Goal: Use online tool/utility: Utilize a website feature to perform a specific function

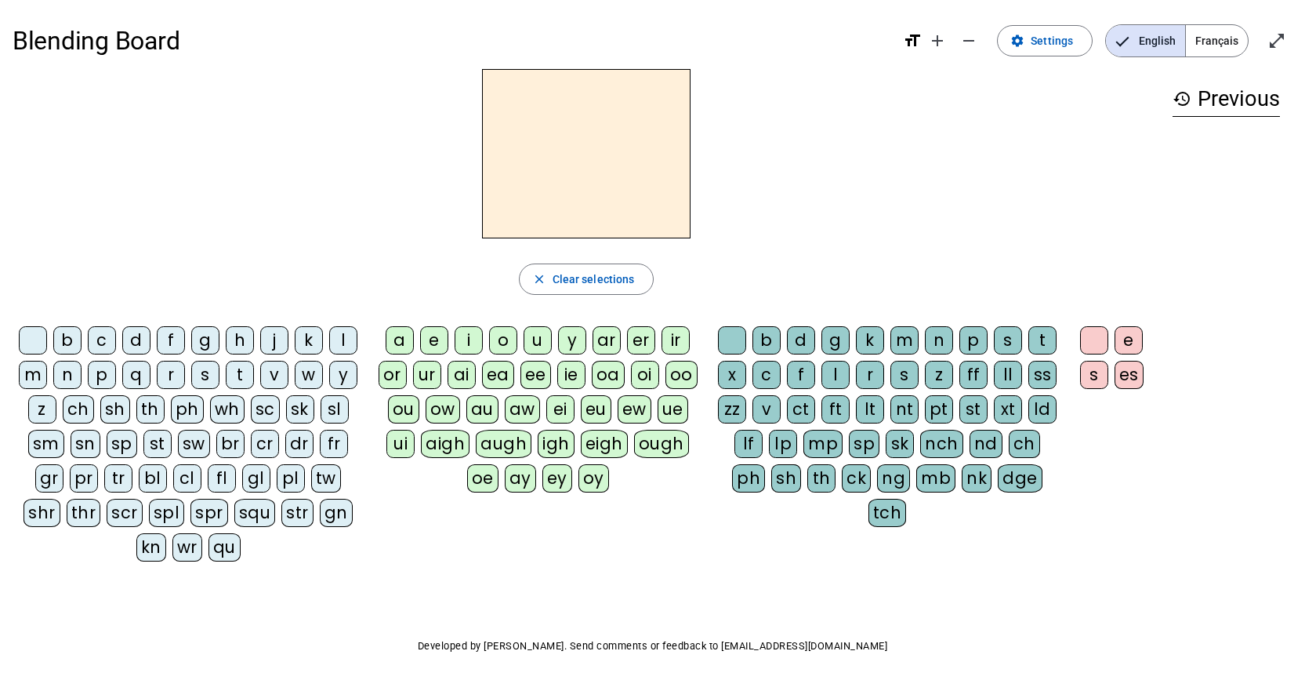
click at [1235, 35] on span "Français" at bounding box center [1217, 40] width 62 height 31
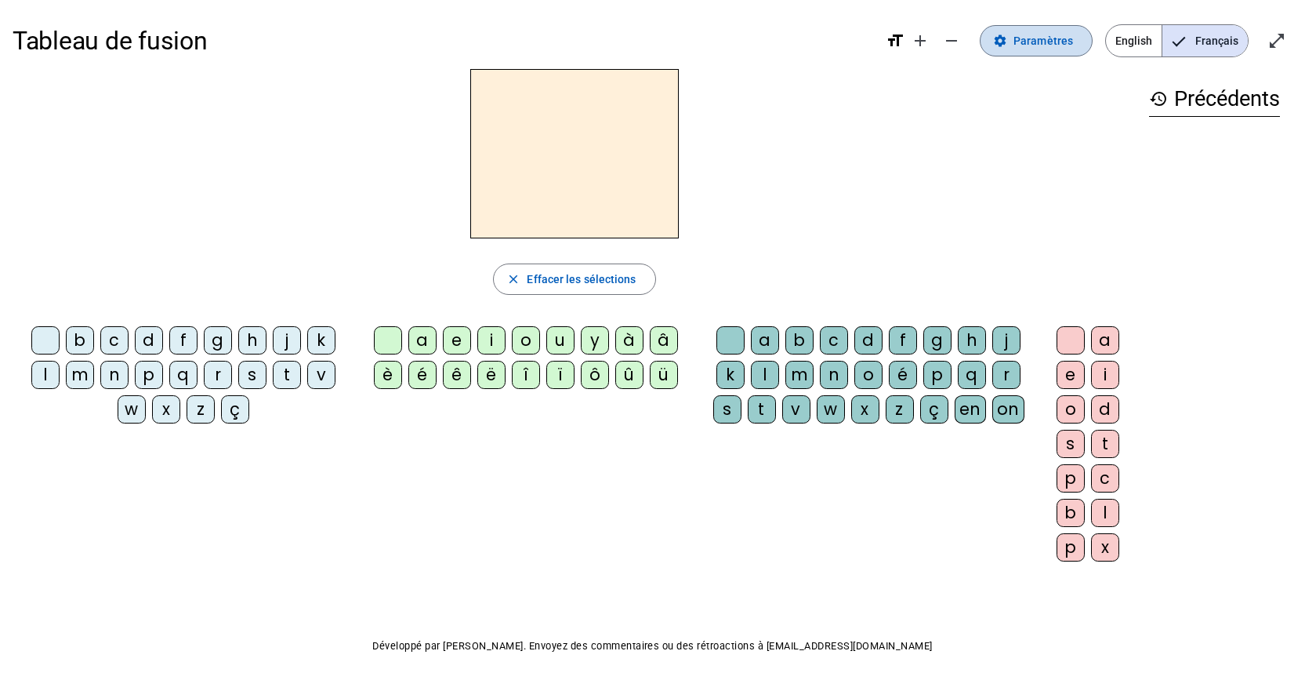
click at [1007, 36] on mat-icon "settings" at bounding box center [1000, 41] width 14 height 14
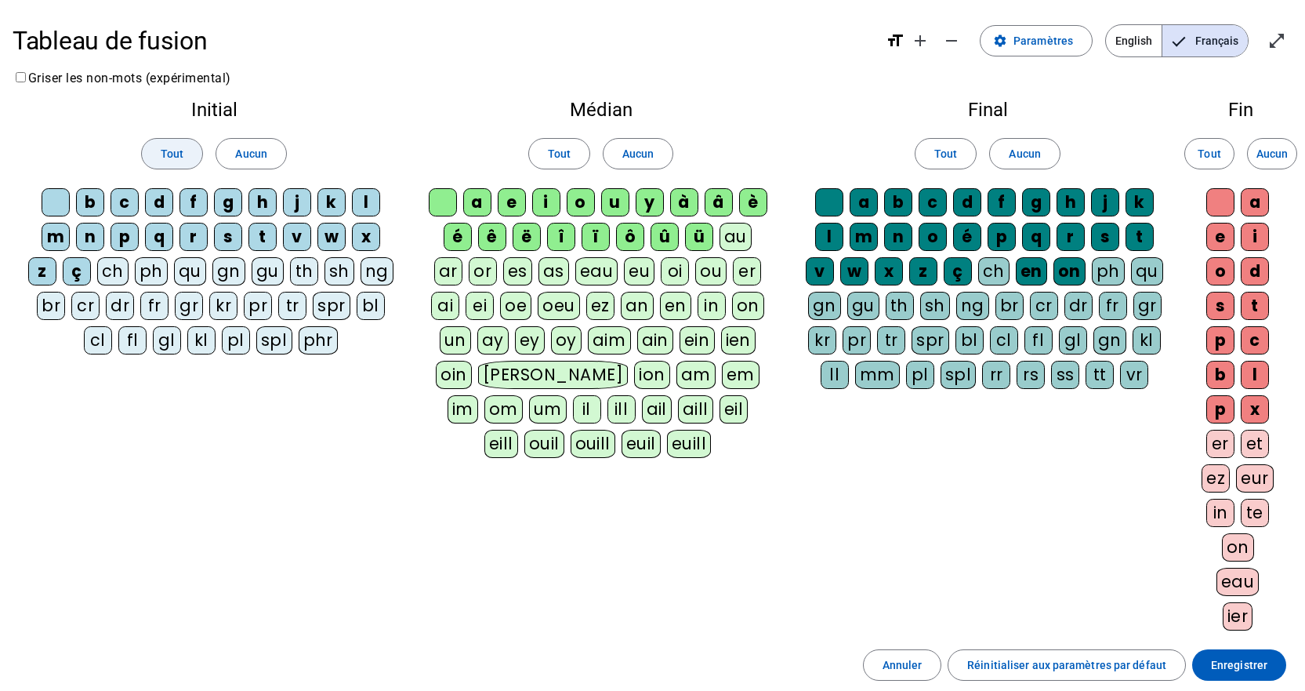
click at [173, 154] on span "Tout" at bounding box center [172, 153] width 23 height 19
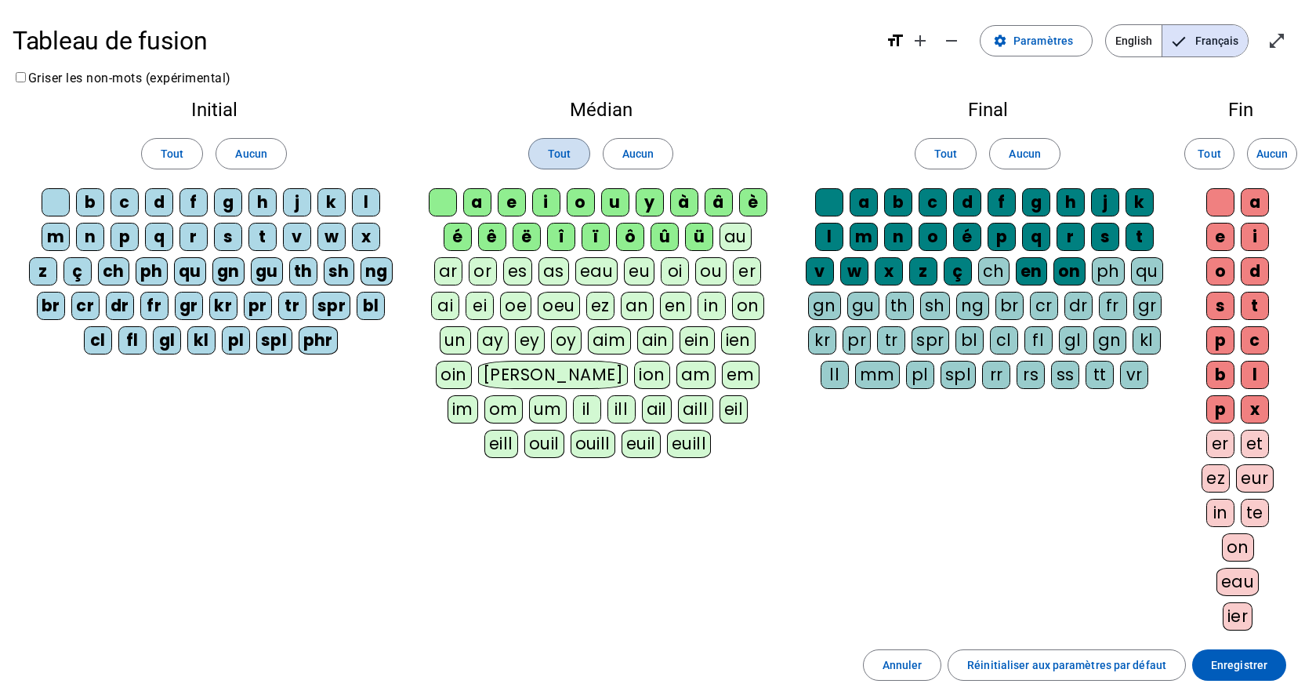
drag, startPoint x: 558, startPoint y: 152, endPoint x: 929, endPoint y: 134, distance: 371.2
click at [560, 152] on span "Tout" at bounding box center [559, 153] width 23 height 19
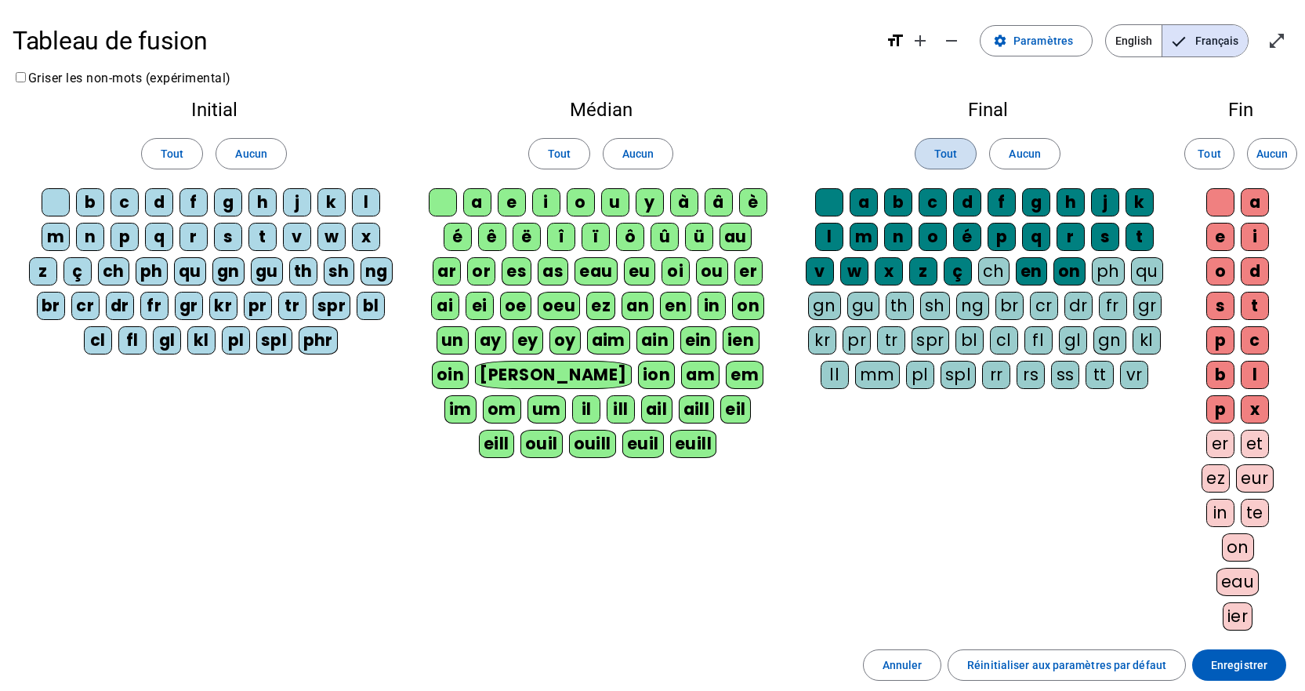
click at [940, 157] on span "Tout" at bounding box center [945, 153] width 23 height 19
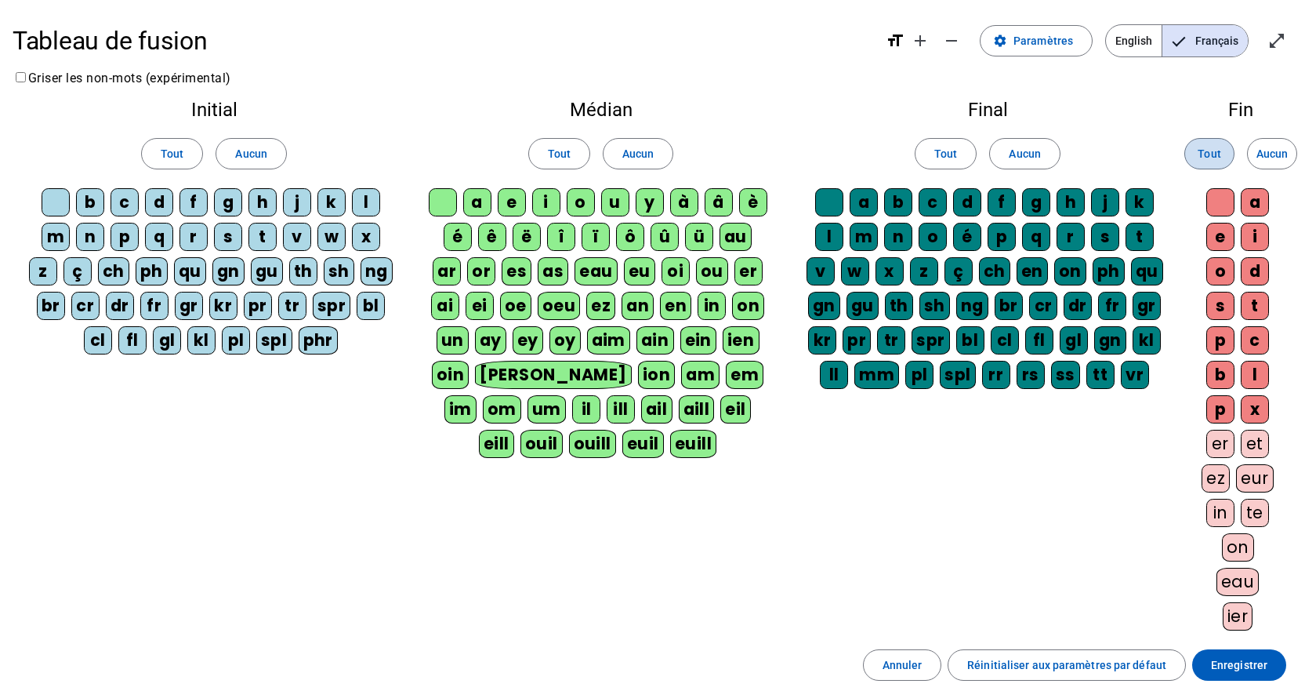
click at [1222, 150] on span at bounding box center [1209, 154] width 49 height 38
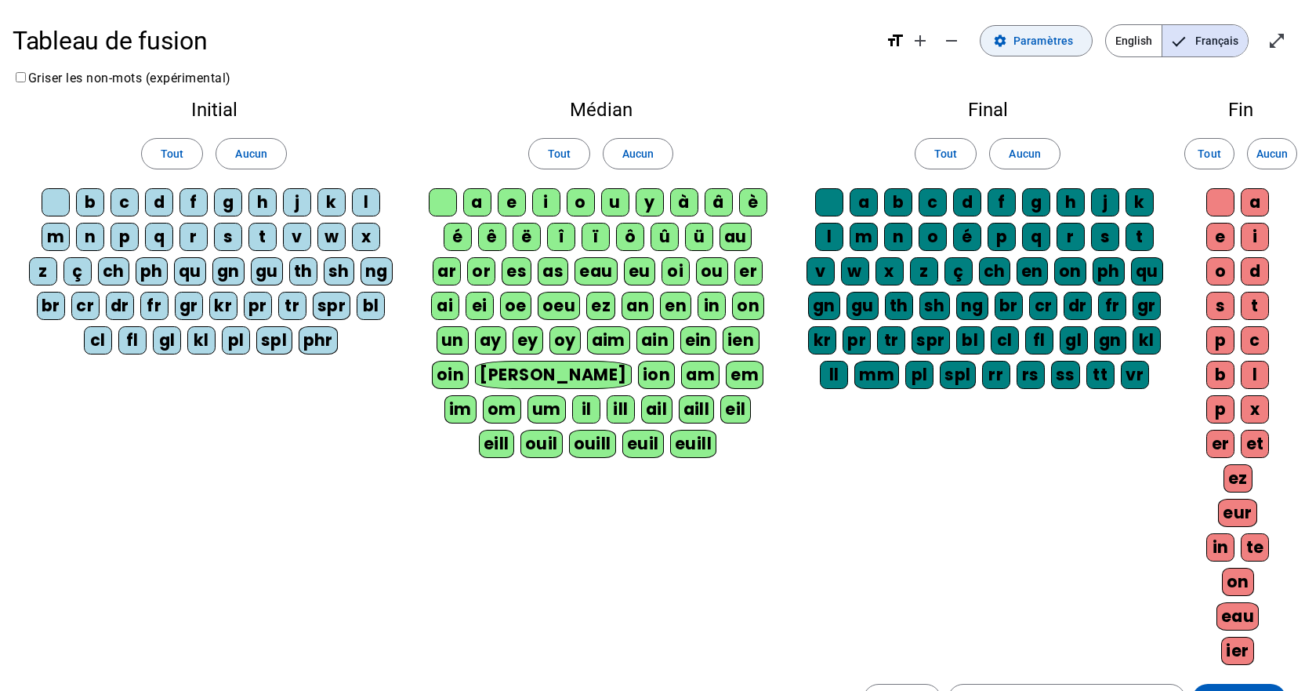
click at [1041, 32] on span "Paramètres" at bounding box center [1044, 40] width 60 height 19
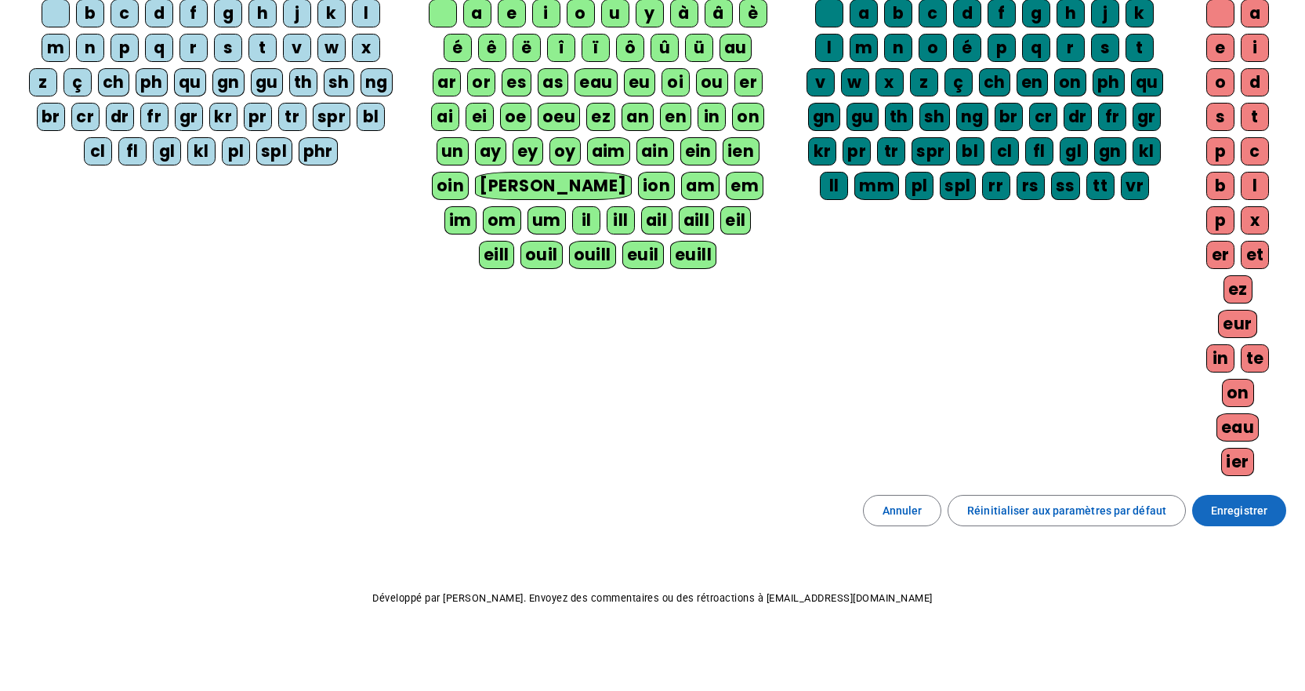
click at [1235, 513] on span "Enregistrer" at bounding box center [1239, 510] width 56 height 19
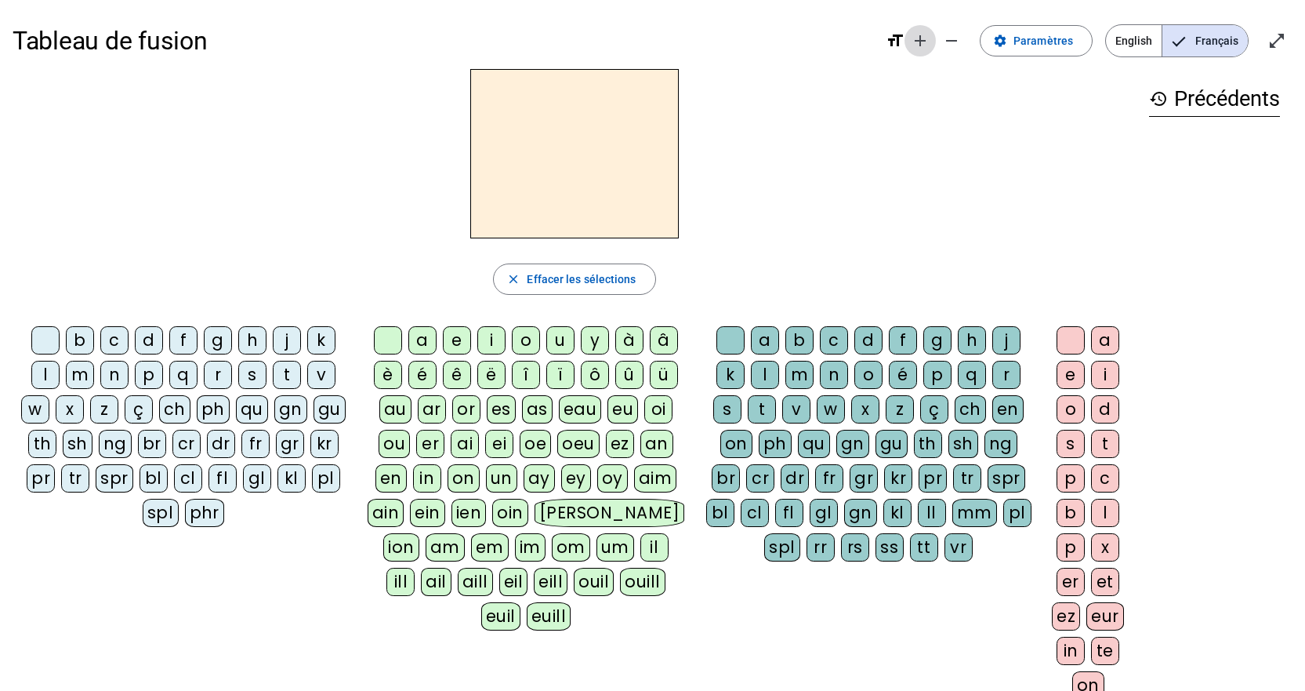
click at [916, 43] on mat-icon "add" at bounding box center [920, 40] width 19 height 19
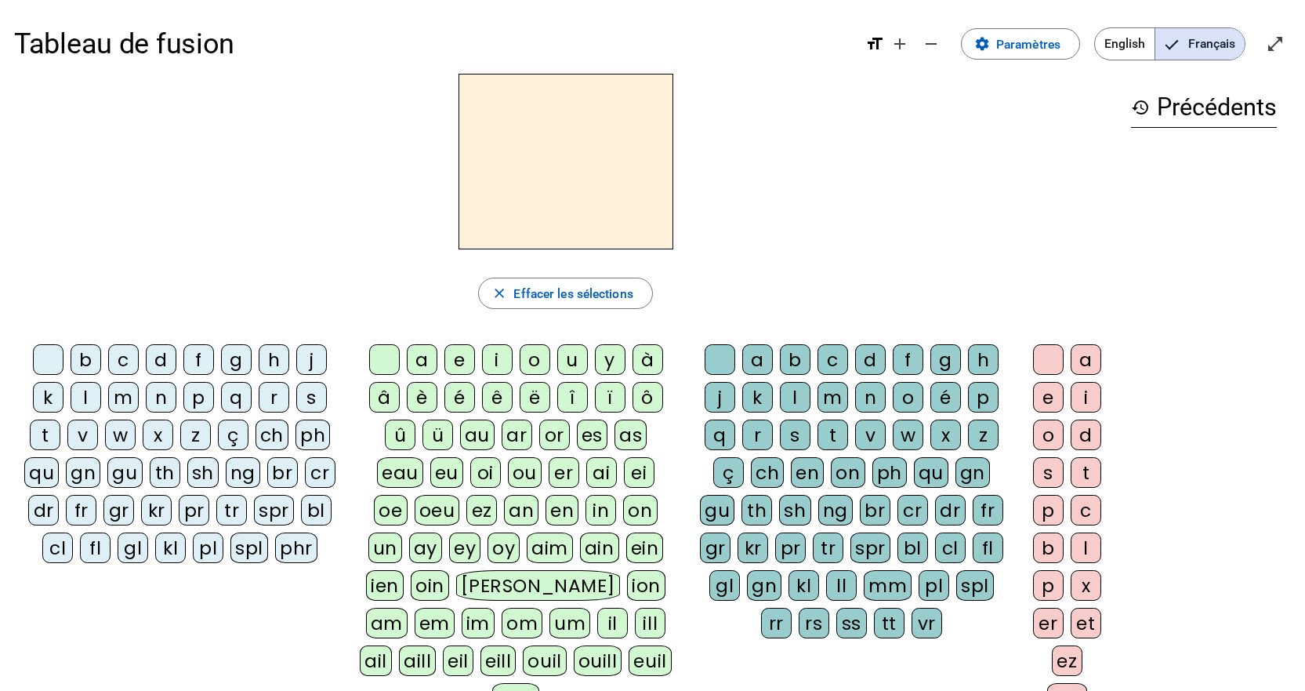
click at [129, 387] on div "m" at bounding box center [123, 397] width 31 height 31
click at [535, 361] on div "o" at bounding box center [535, 359] width 31 height 31
click at [828, 432] on div "t" at bounding box center [833, 434] width 31 height 31
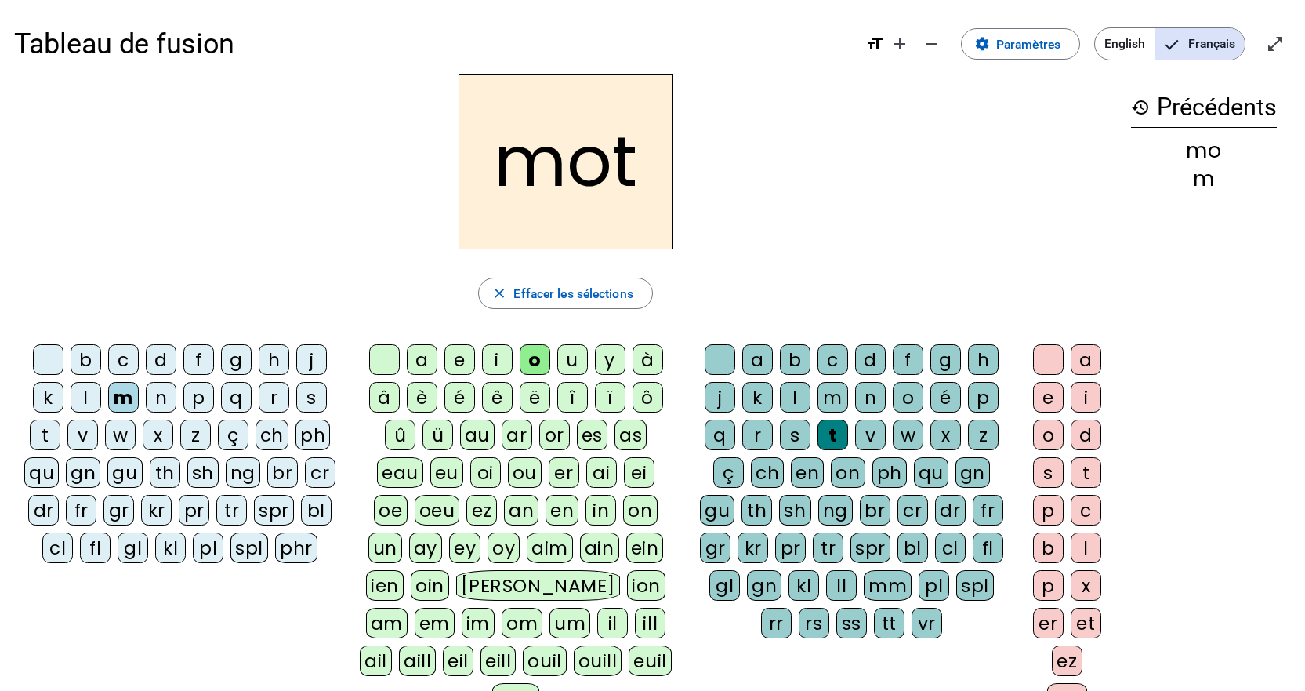
click at [194, 393] on div "p" at bounding box center [198, 397] width 31 height 31
click at [84, 387] on div "l" at bounding box center [86, 397] width 31 height 31
click at [278, 394] on div "r" at bounding box center [274, 397] width 31 height 31
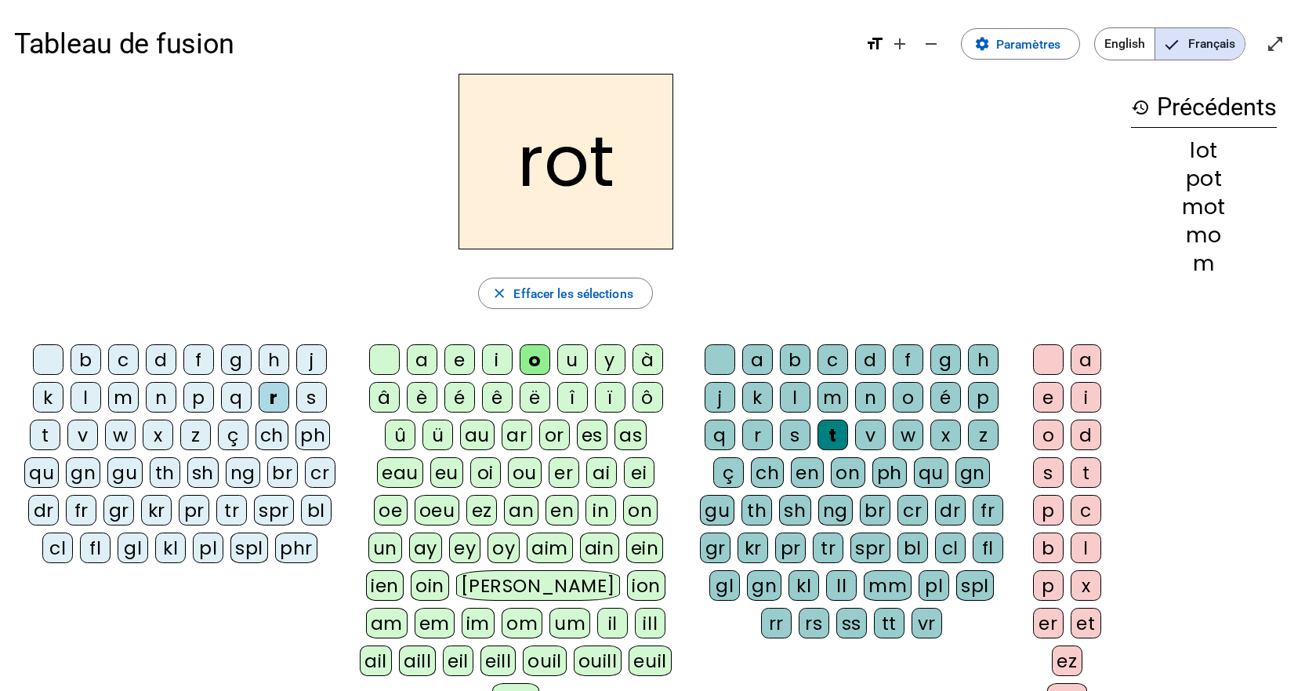
click at [427, 353] on div "a" at bounding box center [422, 359] width 31 height 31
click at [497, 360] on div "i" at bounding box center [497, 359] width 31 height 31
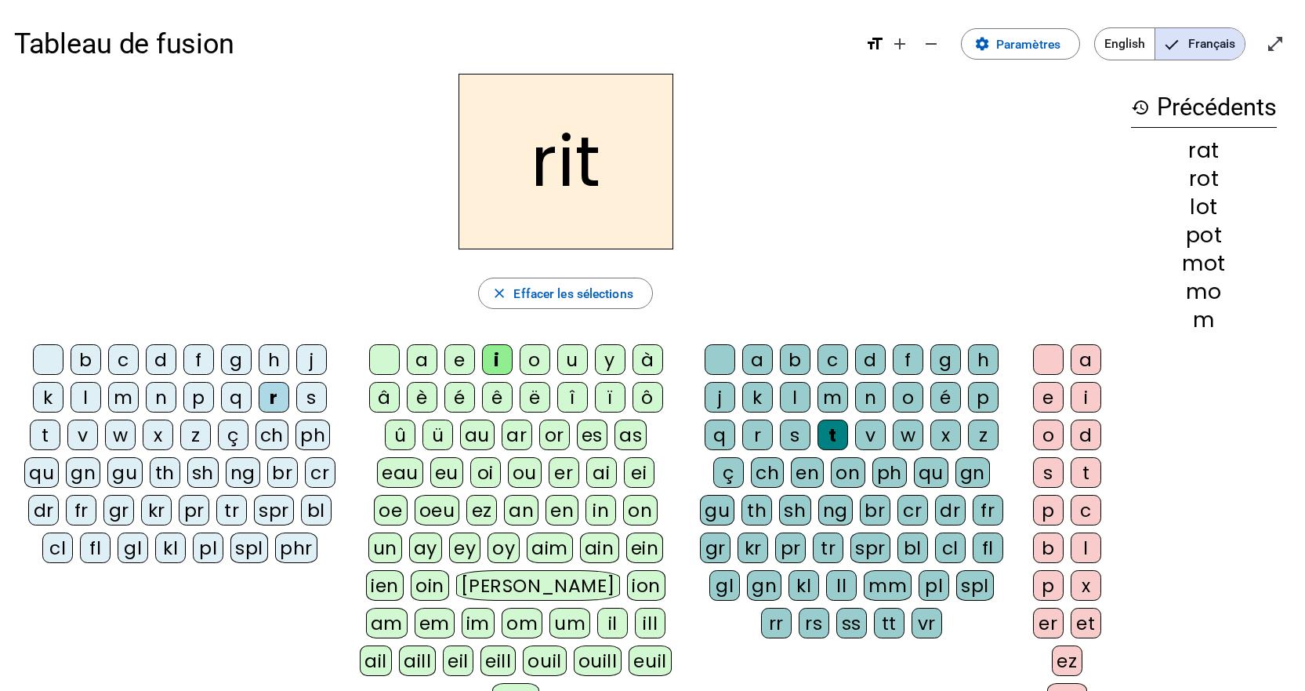
click at [83, 434] on div "v" at bounding box center [82, 434] width 31 height 31
click at [130, 388] on div "m" at bounding box center [123, 397] width 31 height 31
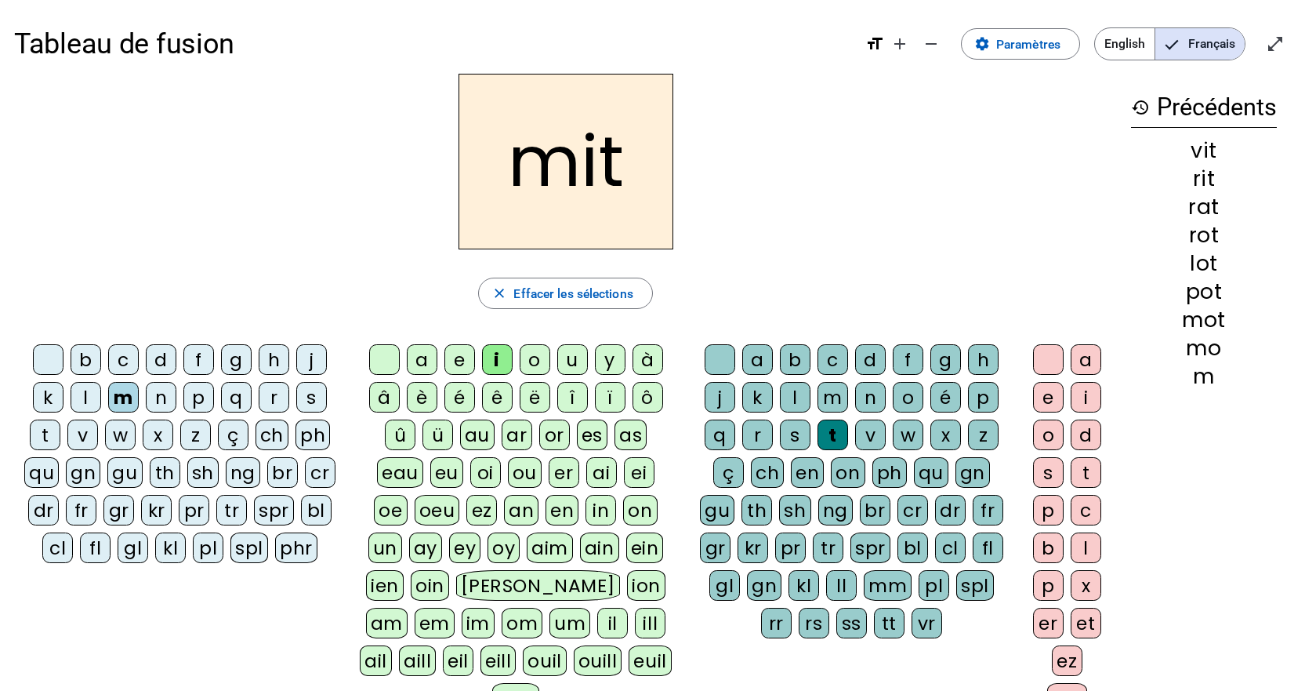
click at [154, 348] on div "d" at bounding box center [161, 359] width 31 height 31
